Goal: Information Seeking & Learning: Learn about a topic

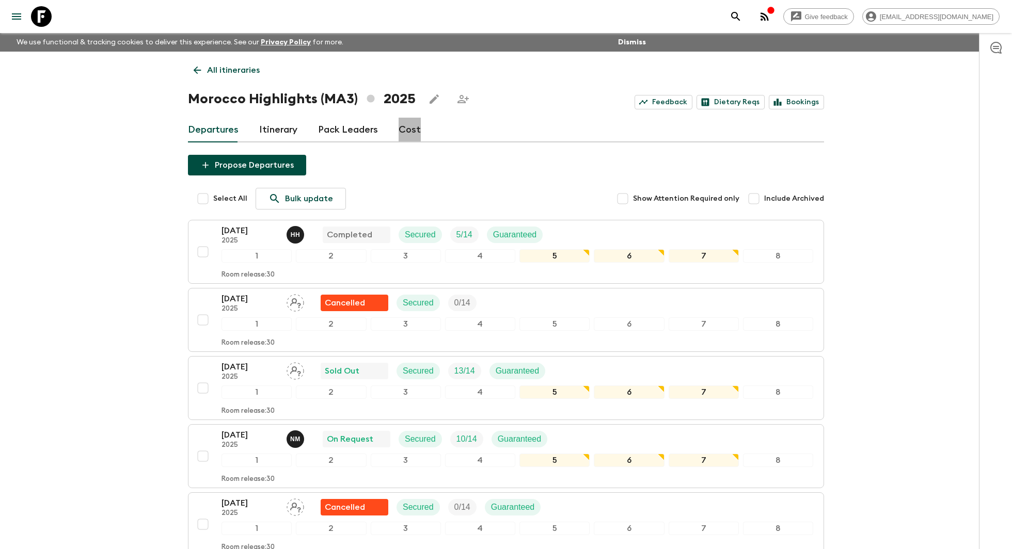
click at [399, 126] on link "Cost" at bounding box center [410, 130] width 22 height 25
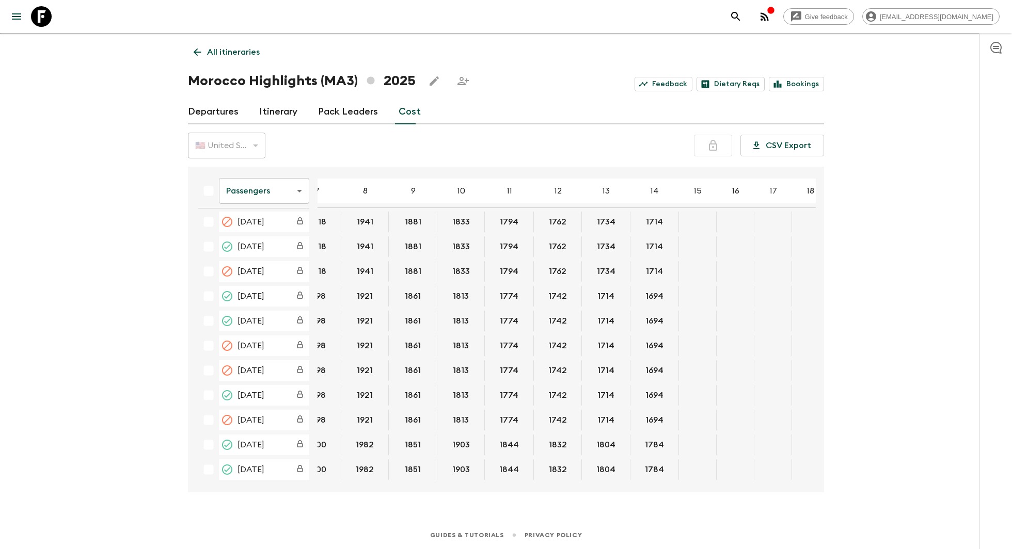
scroll to position [380, 0]
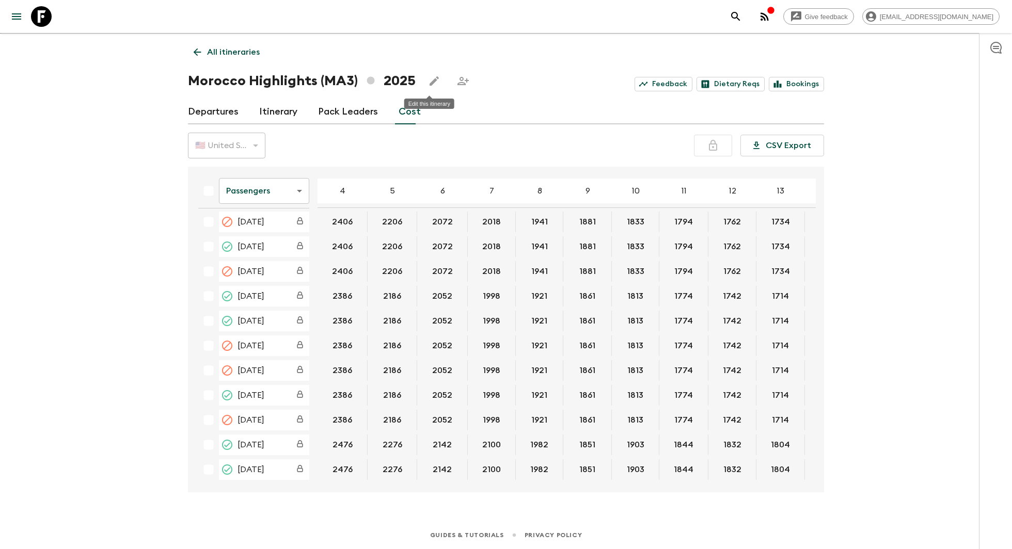
click at [430, 80] on icon "Edit this itinerary" at bounding box center [434, 80] width 9 height 9
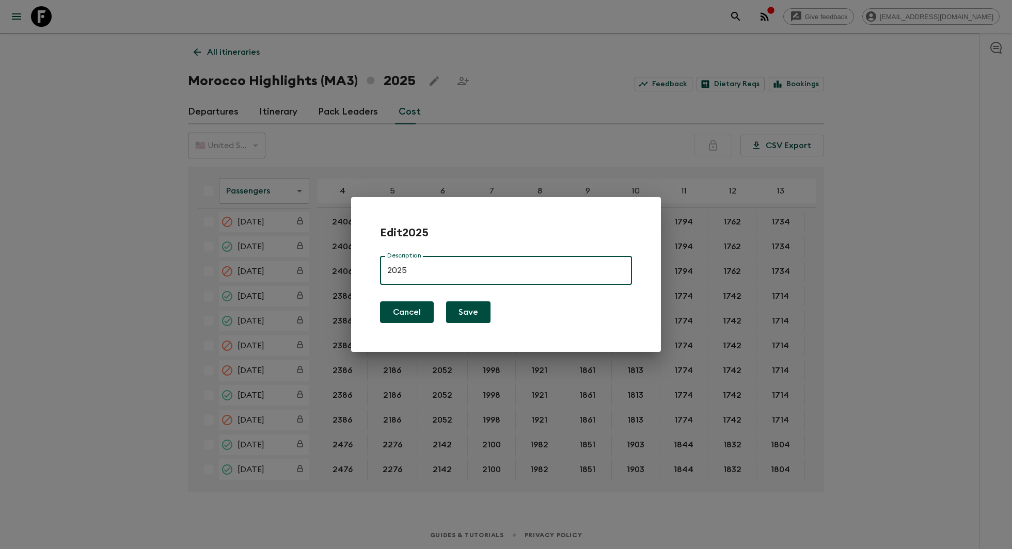
click at [420, 310] on button "Cancel" at bounding box center [407, 312] width 54 height 22
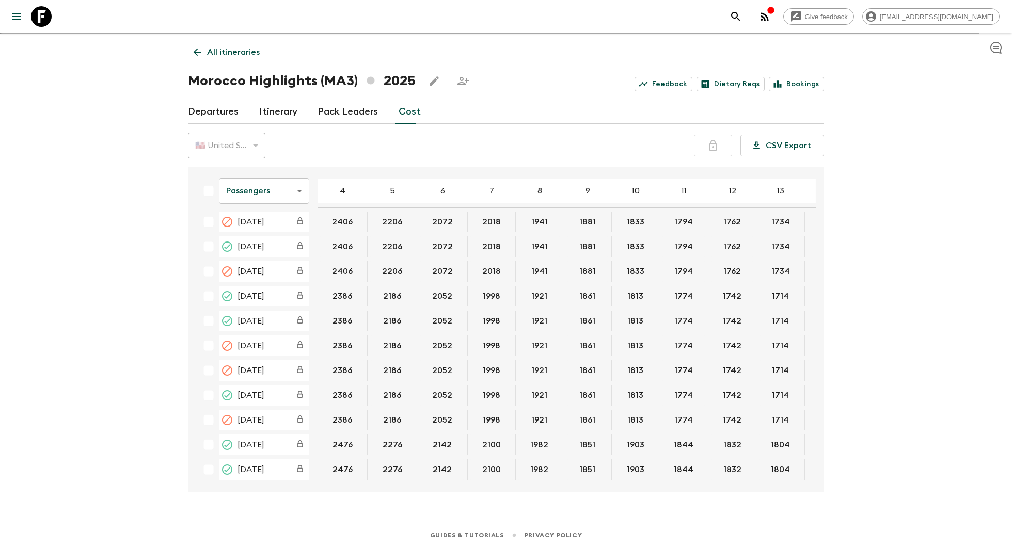
click at [264, 440] on span "[DATE]" at bounding box center [250, 445] width 27 height 12
click at [325, 440] on button "2476" at bounding box center [342, 445] width 45 height 21
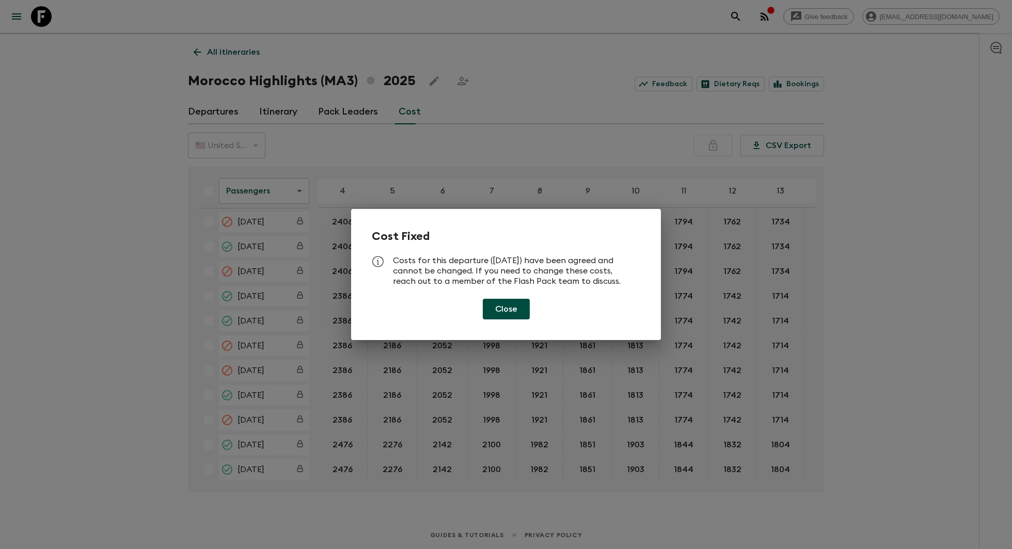
click at [509, 310] on button "Close" at bounding box center [506, 309] width 47 height 21
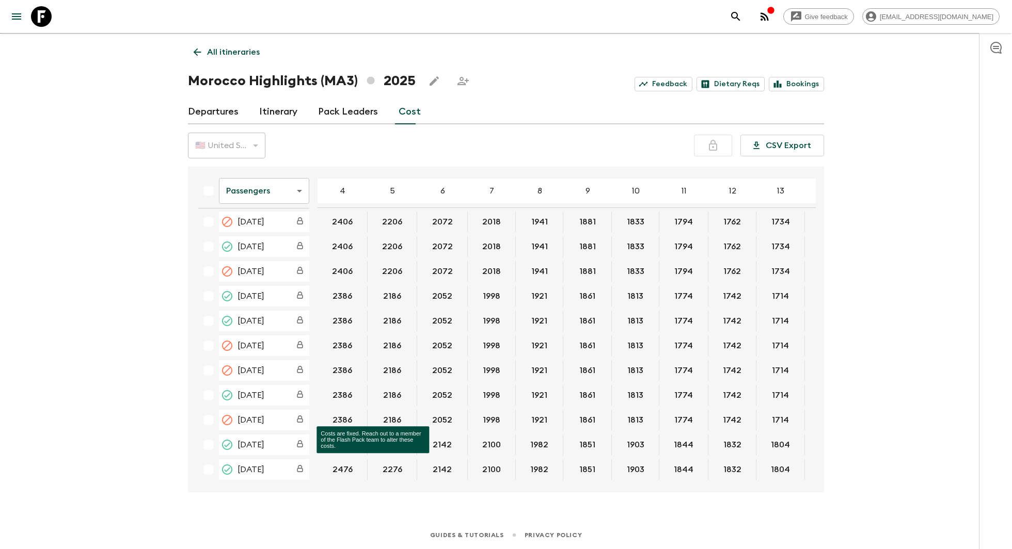
click at [303, 440] on icon "Costs are fixed. Reach out to a member of the Flash Pack team to alter these co…" at bounding box center [300, 443] width 12 height 7
click at [330, 114] on link "Pack Leaders" at bounding box center [348, 112] width 60 height 25
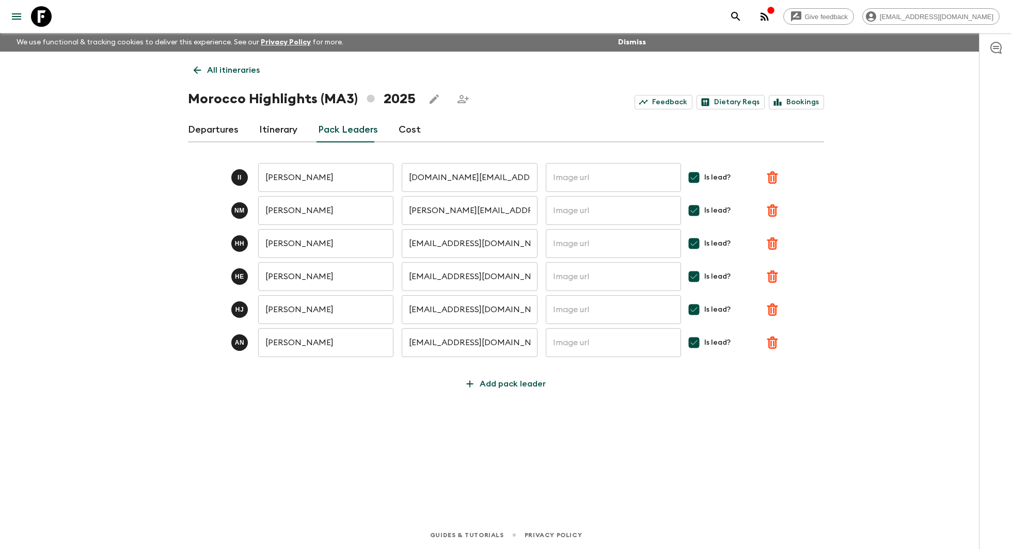
click at [399, 126] on link "Cost" at bounding box center [410, 130] width 22 height 25
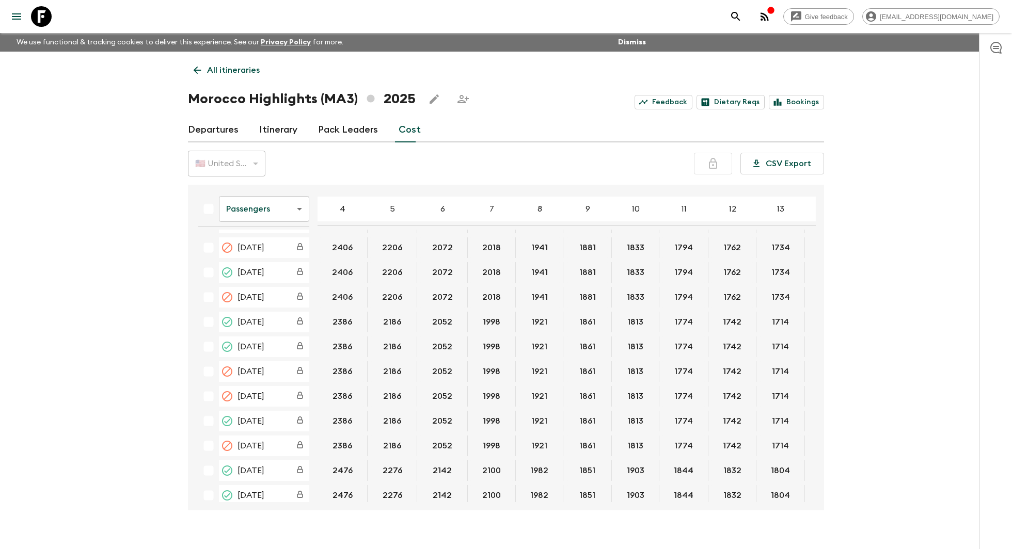
scroll to position [380, 0]
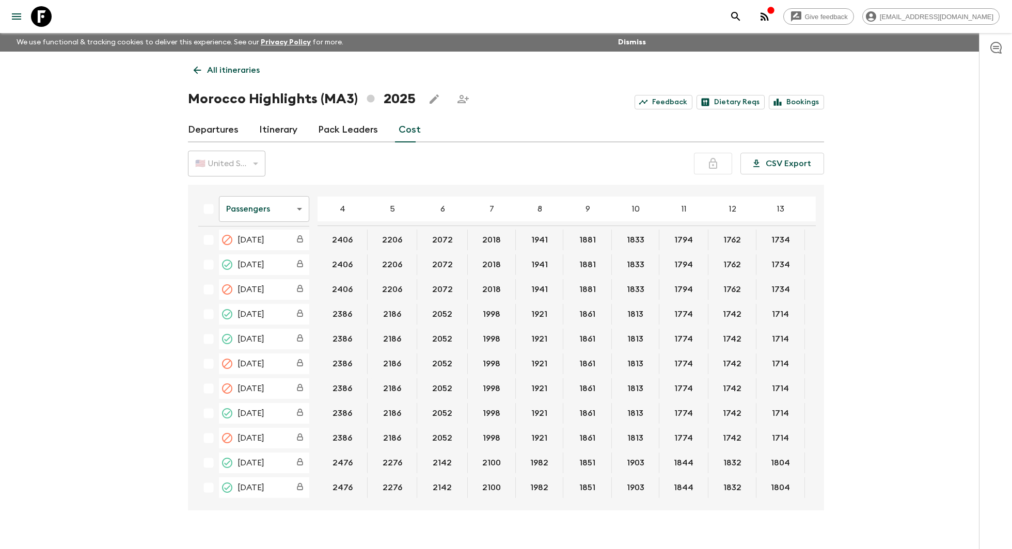
click at [282, 131] on link "Itinerary" at bounding box center [278, 130] width 38 height 25
